Goal: Task Accomplishment & Management: Use online tool/utility

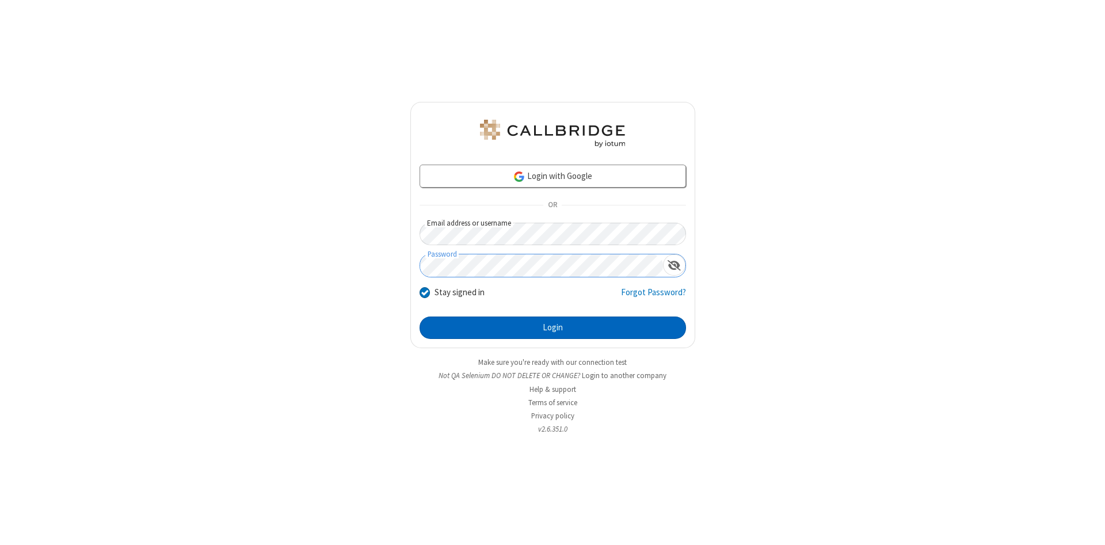
click at [552, 328] on button "Login" at bounding box center [552, 327] width 266 height 23
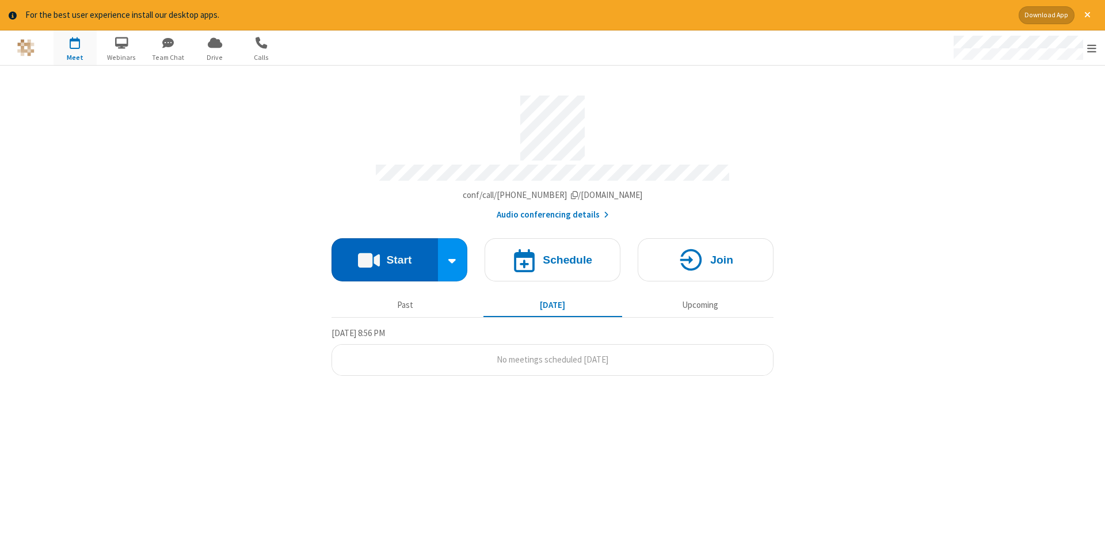
click at [384, 255] on button "Start" at bounding box center [384, 259] width 106 height 43
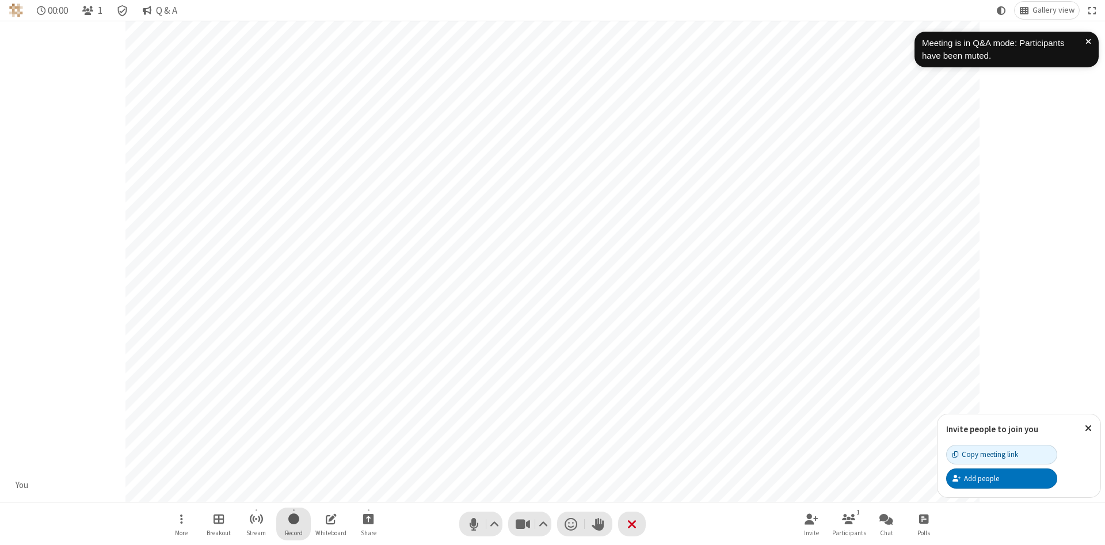
click at [293, 524] on span "Start recording" at bounding box center [293, 518] width 11 height 14
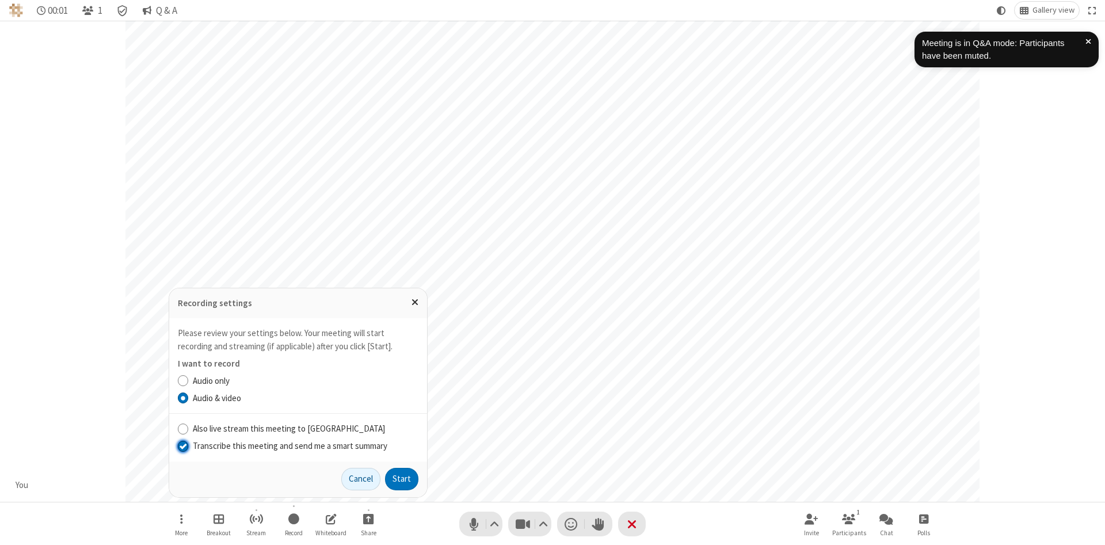
click at [182, 445] on input "Transcribe this meeting and send me a smart summary" at bounding box center [183, 446] width 11 height 12
click at [402, 479] on button "Start" at bounding box center [401, 479] width 33 height 23
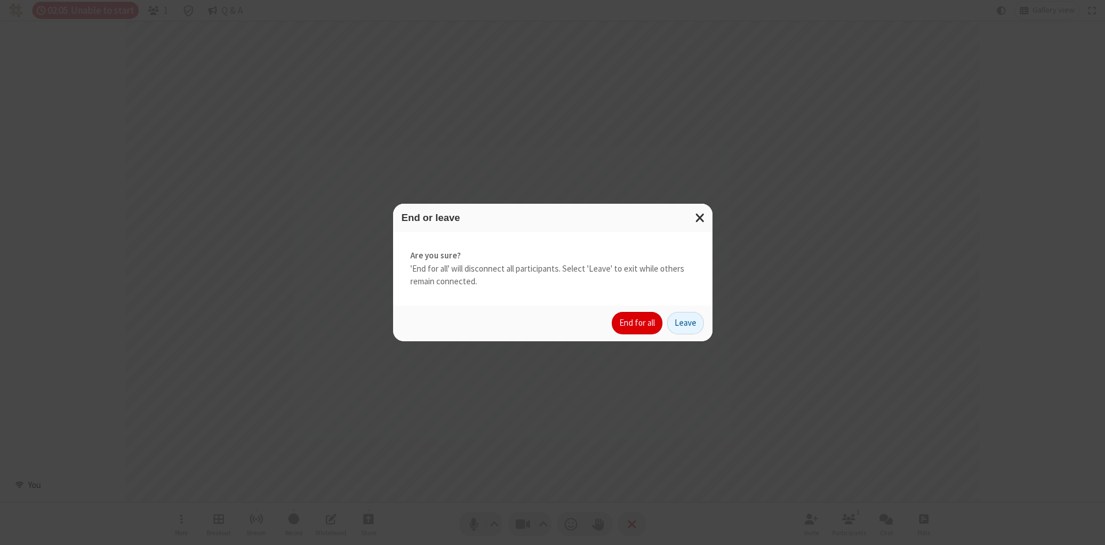
click at [637, 323] on button "End for all" at bounding box center [637, 323] width 51 height 23
